Goal: Task Accomplishment & Management: Complete application form

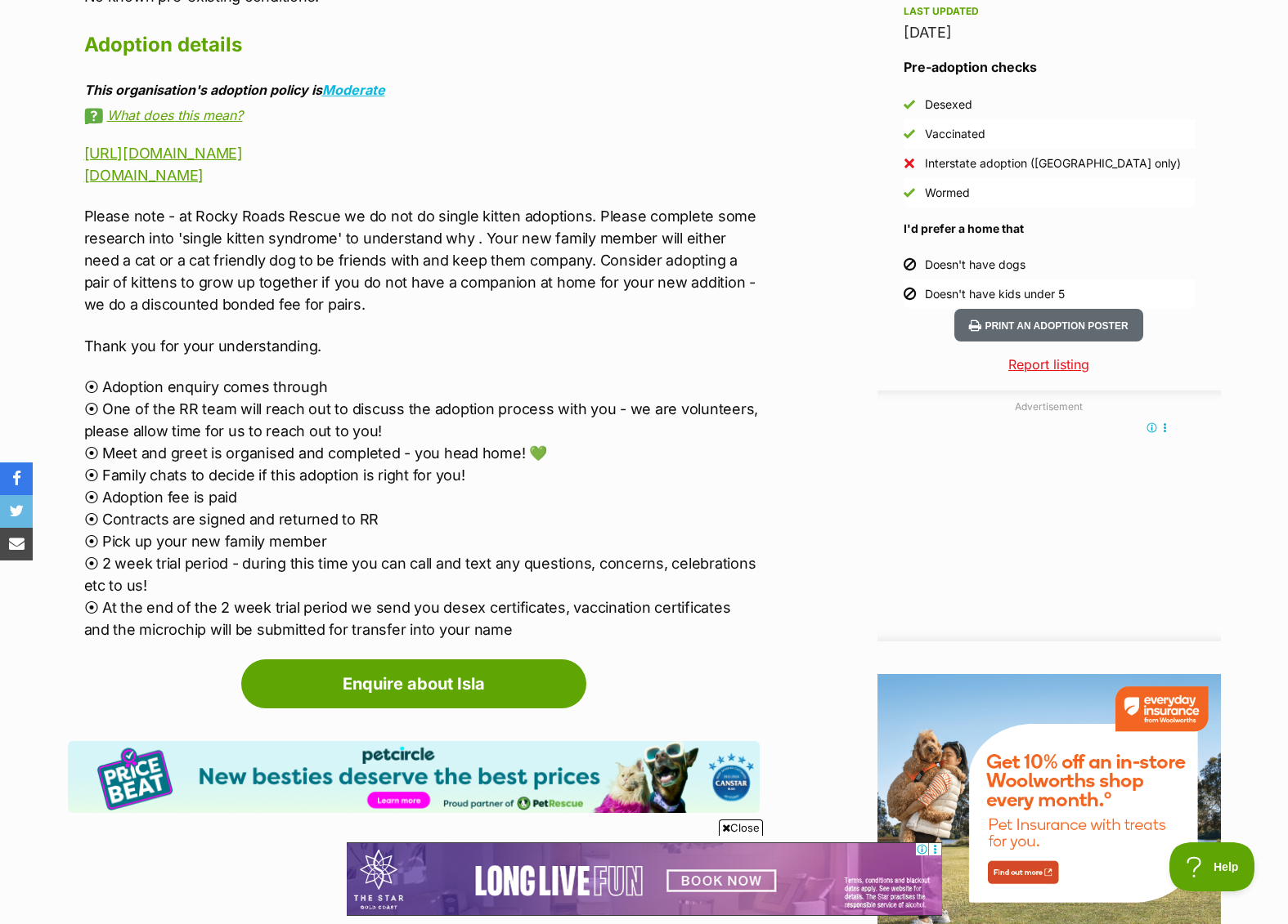
scroll to position [1509, 0]
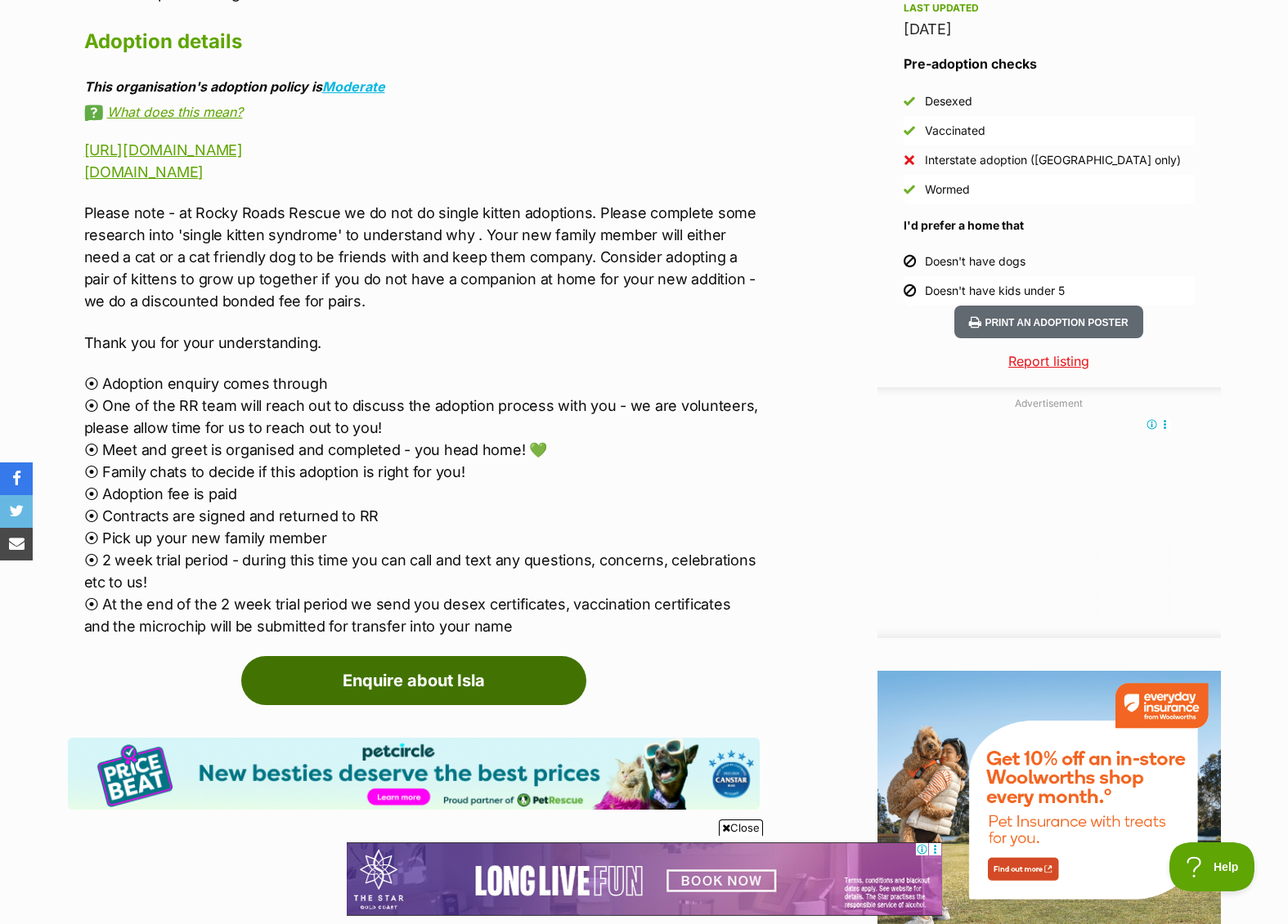
click at [502, 660] on link "Enquire about Isla" at bounding box center [413, 681] width 345 height 49
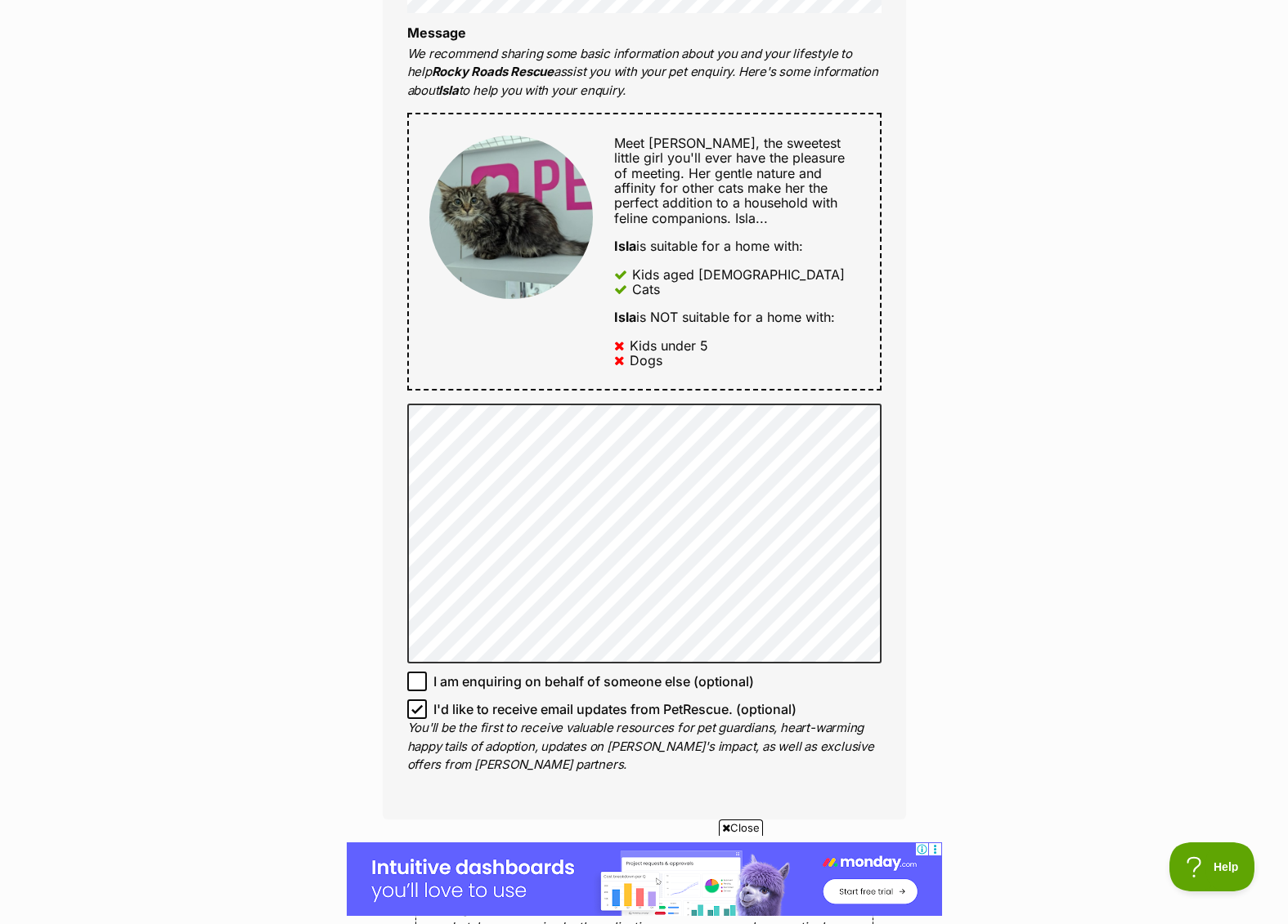
scroll to position [719, 0]
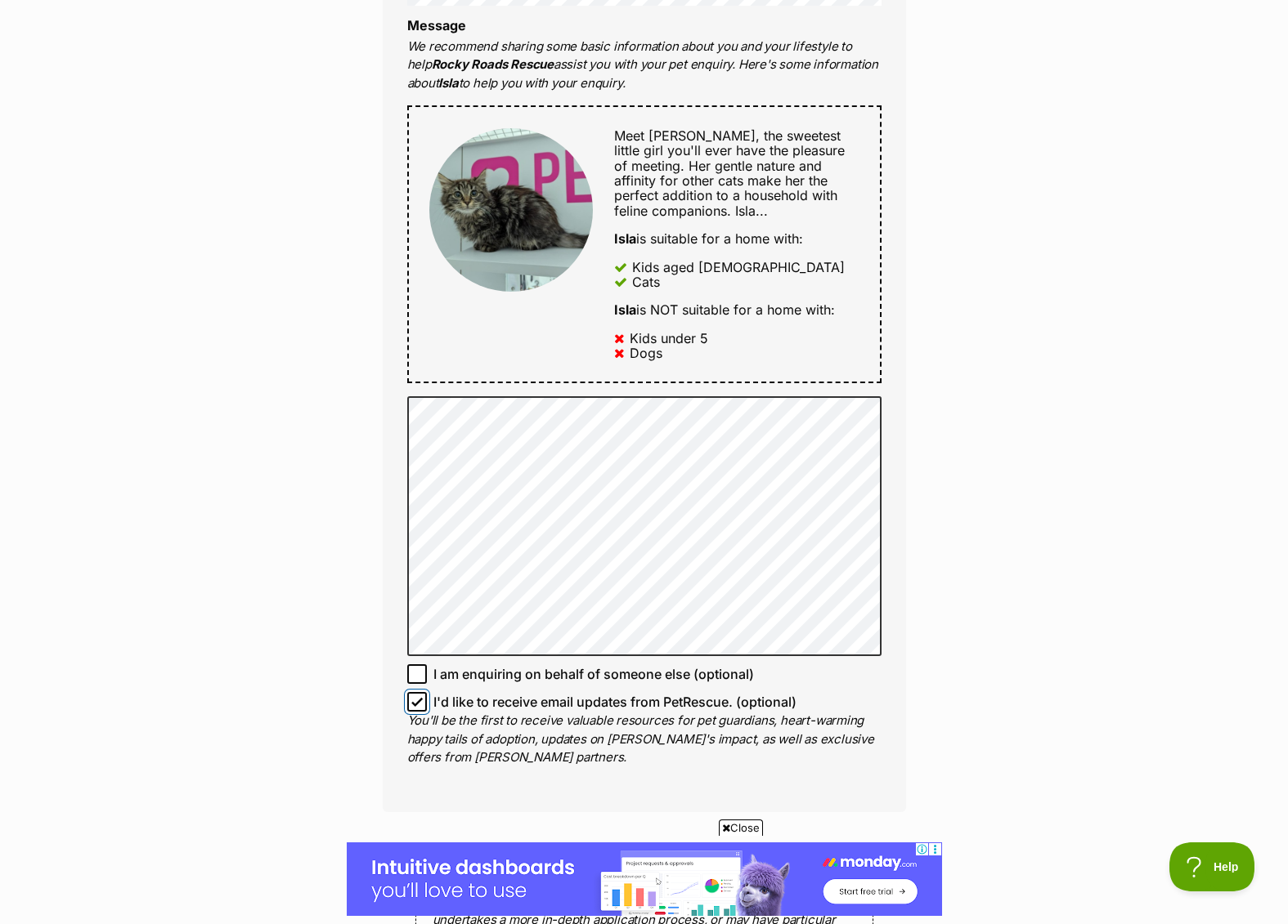
click at [420, 708] on input "I'd like to receive email updates from PetRescue. (optional)" at bounding box center [417, 702] width 20 height 20
checkbox input "false"
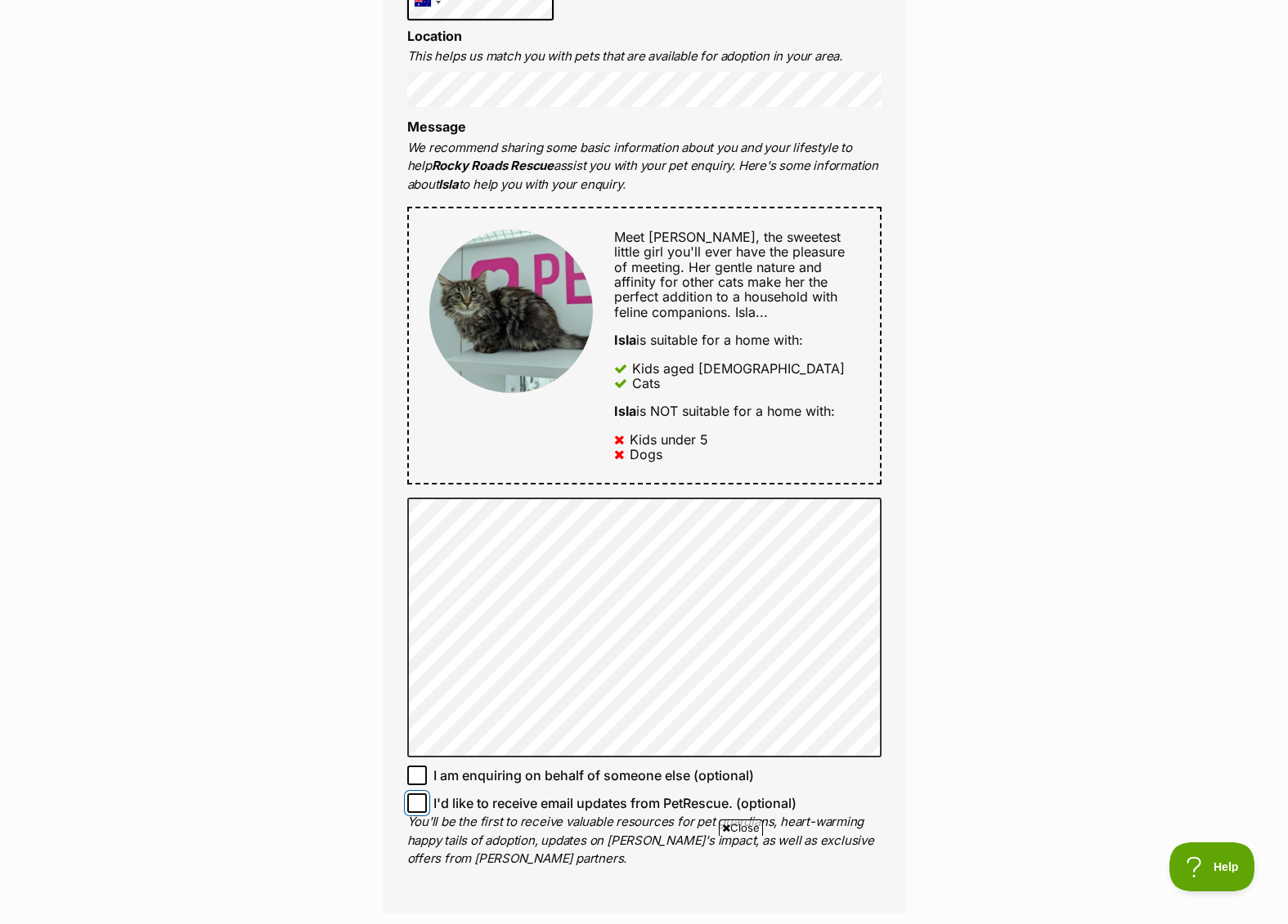
scroll to position [0, 0]
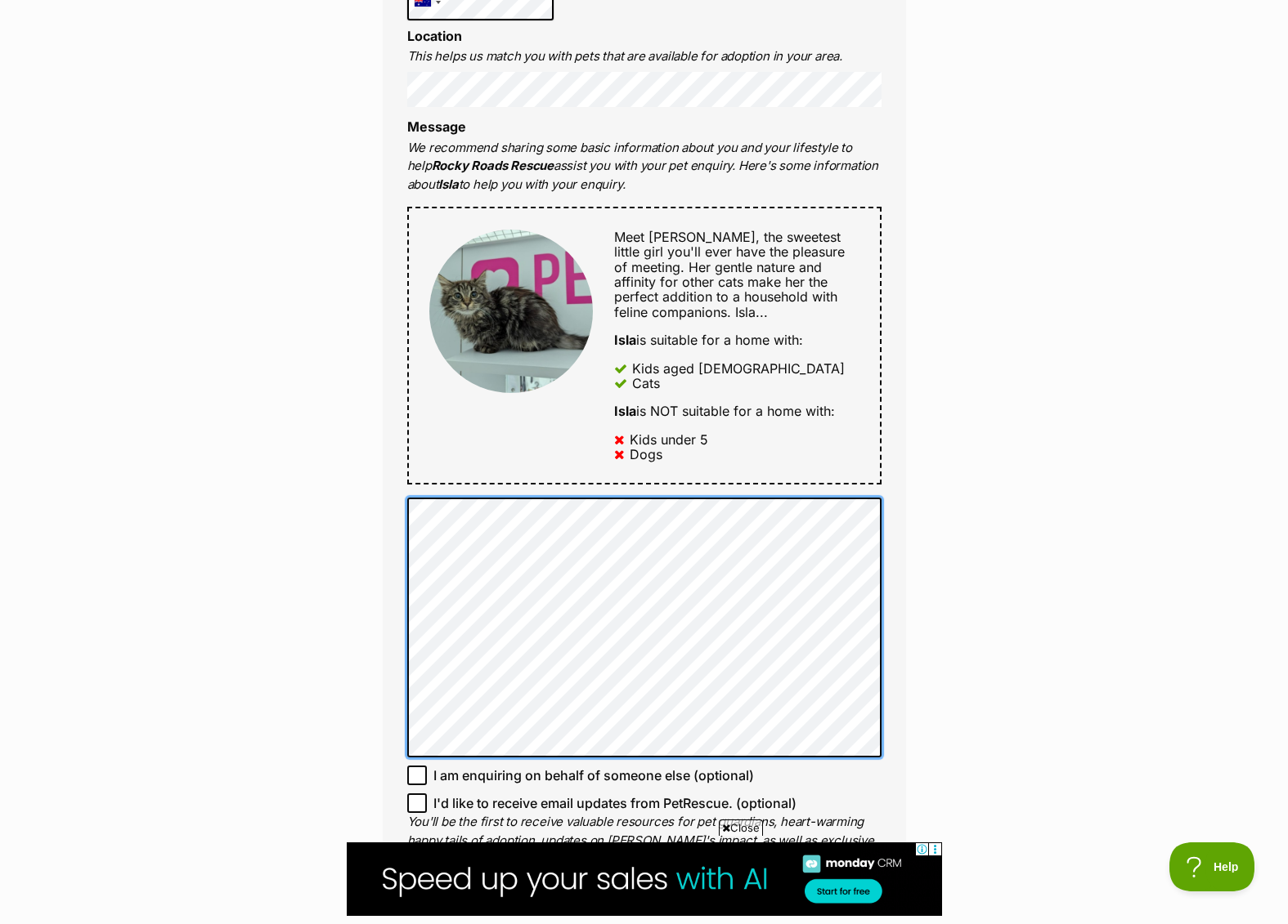
click at [402, 499] on div "Full name [PERSON_NAME] Email We require this to be able to send you communicat…" at bounding box center [644, 343] width 523 height 1141
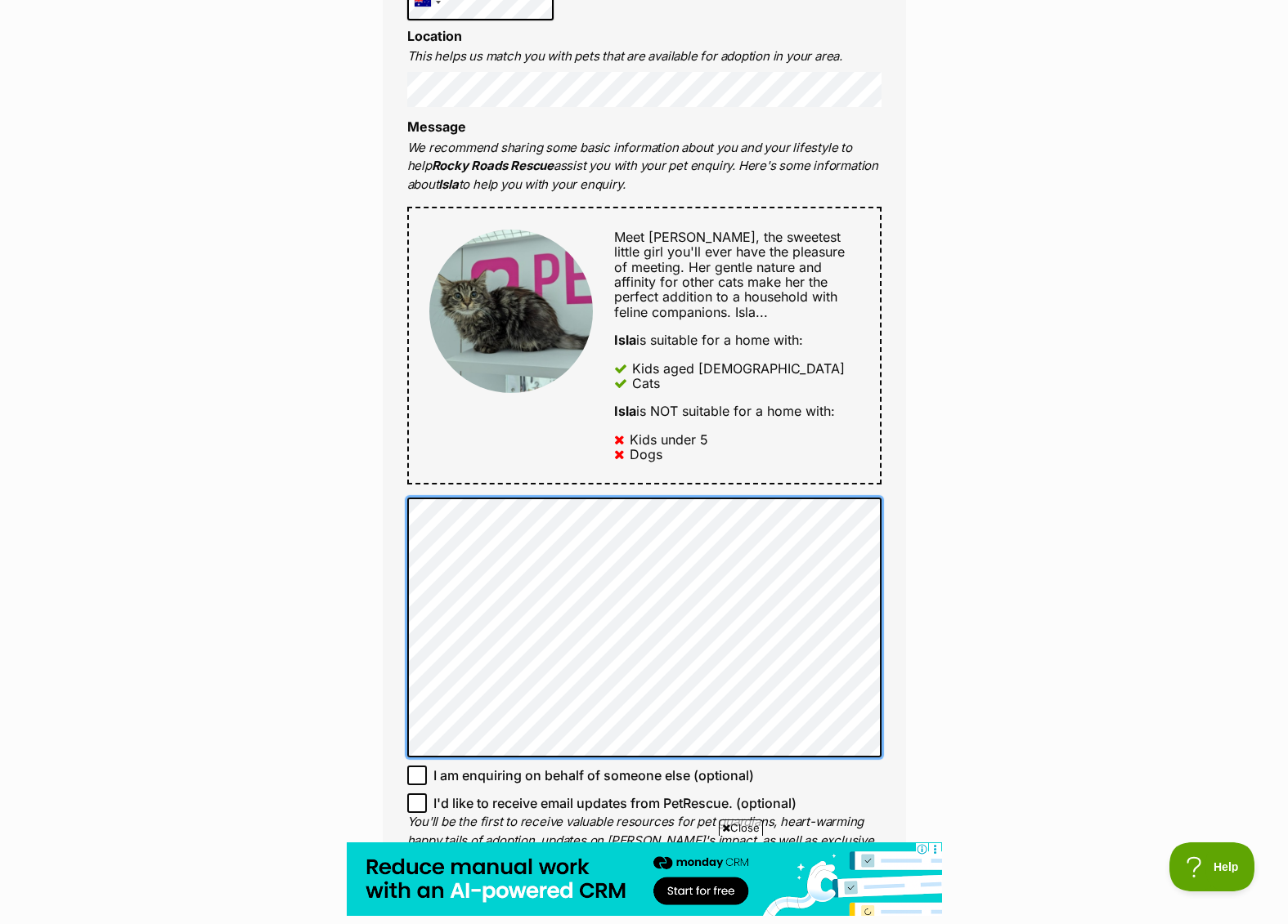
click at [377, 514] on div "Enquire about Isla Full name [PERSON_NAME] Email We require this to be able to …" at bounding box center [644, 594] width 572 height 2127
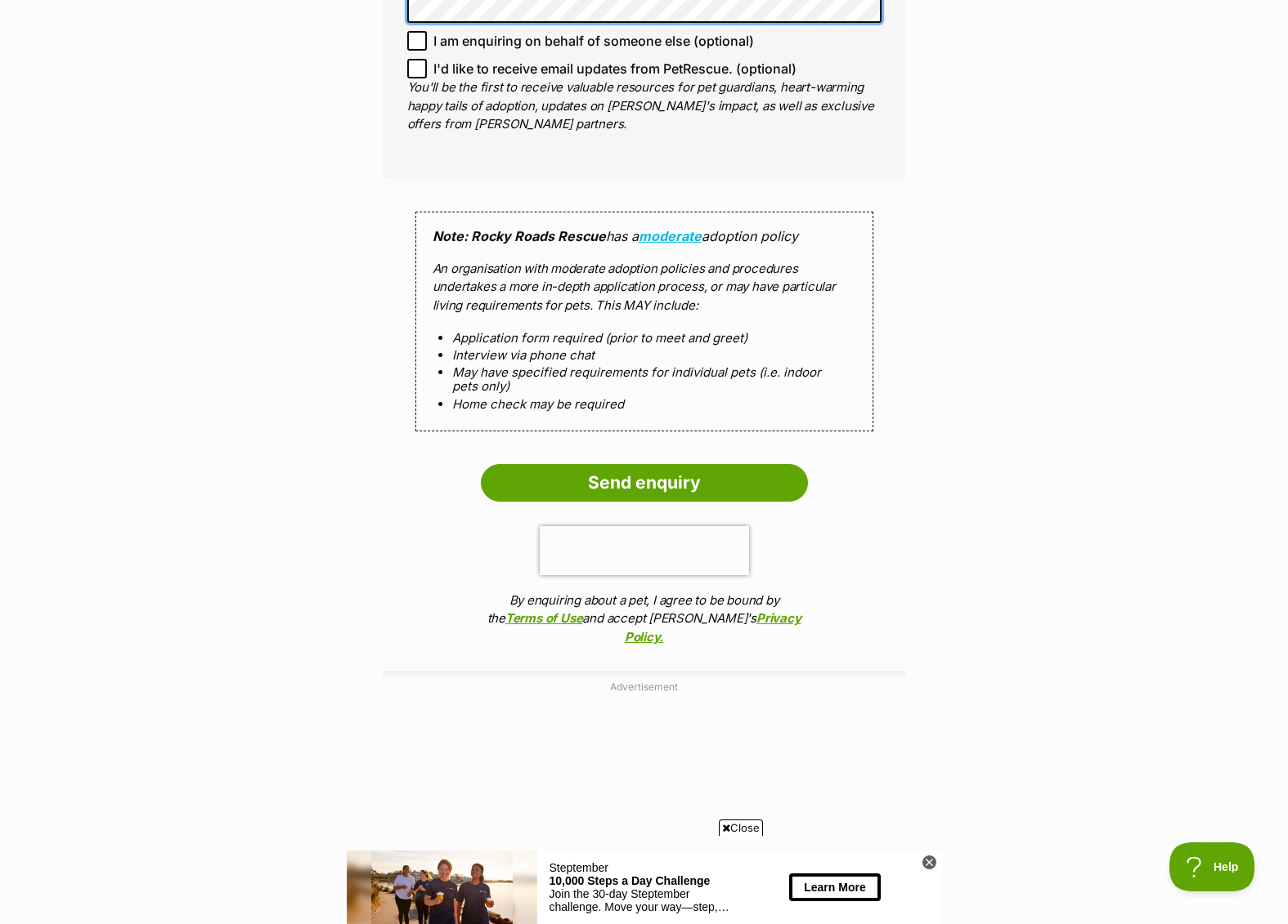
scroll to position [1401, 0]
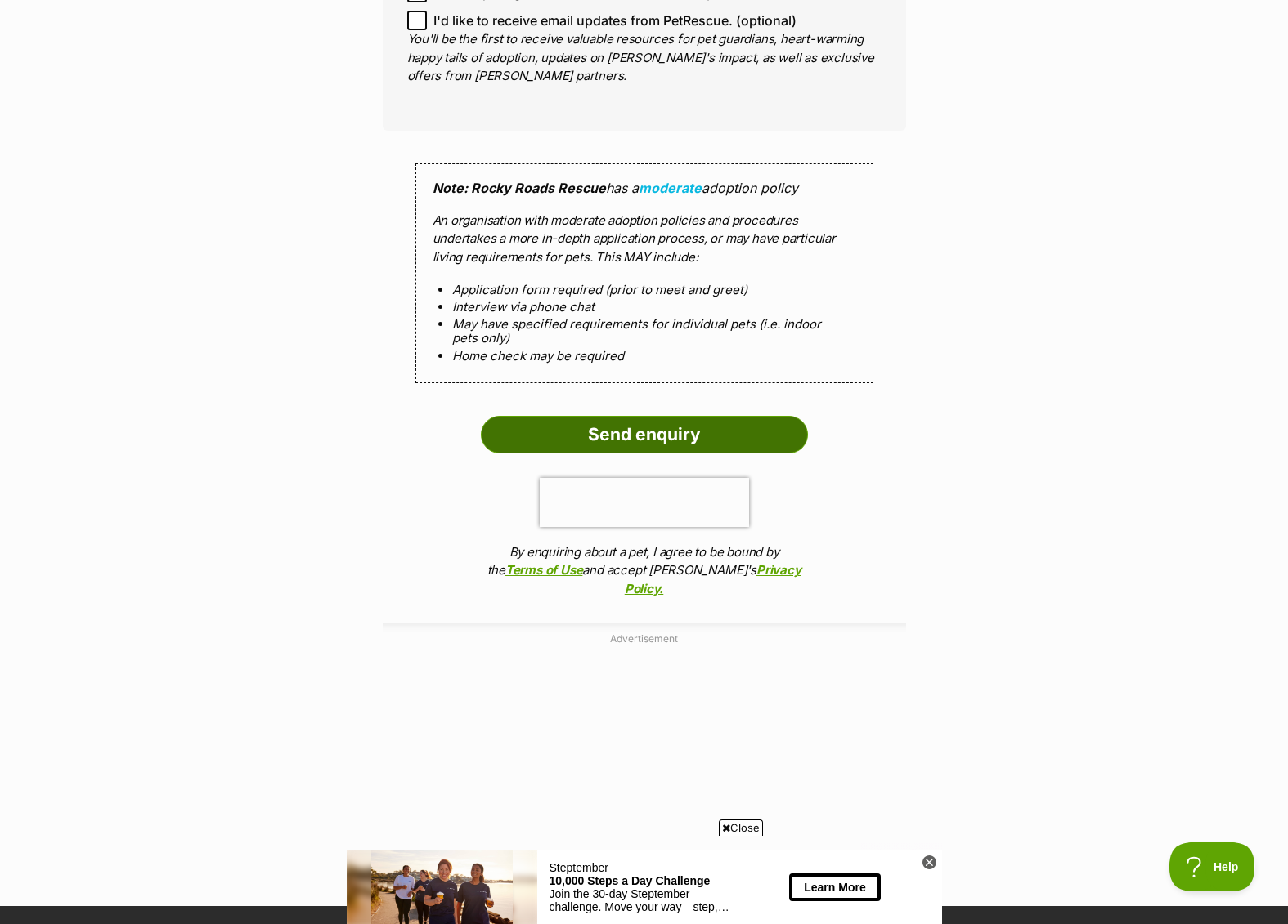
click at [639, 429] on input "Send enquiry" at bounding box center [644, 434] width 327 height 37
